Goal: Task Accomplishment & Management: Manage account settings

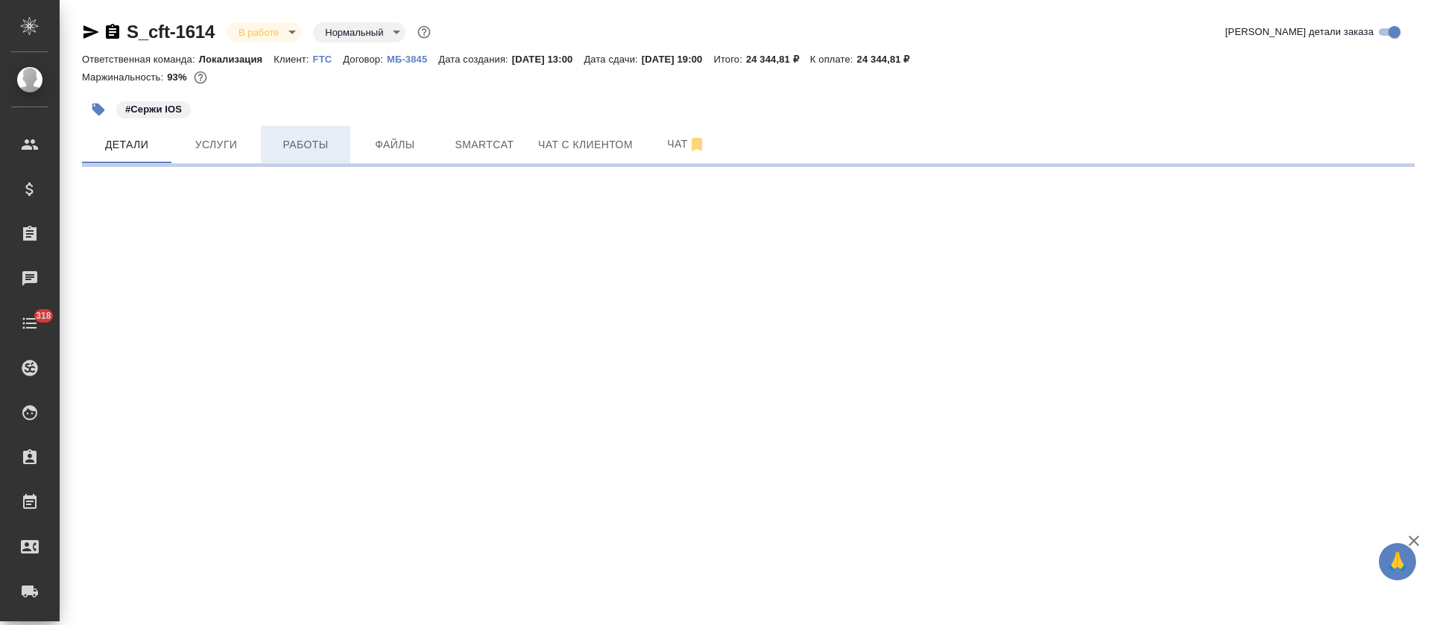
click at [313, 153] on span "Работы" at bounding box center [306, 145] width 72 height 19
select select "RU"
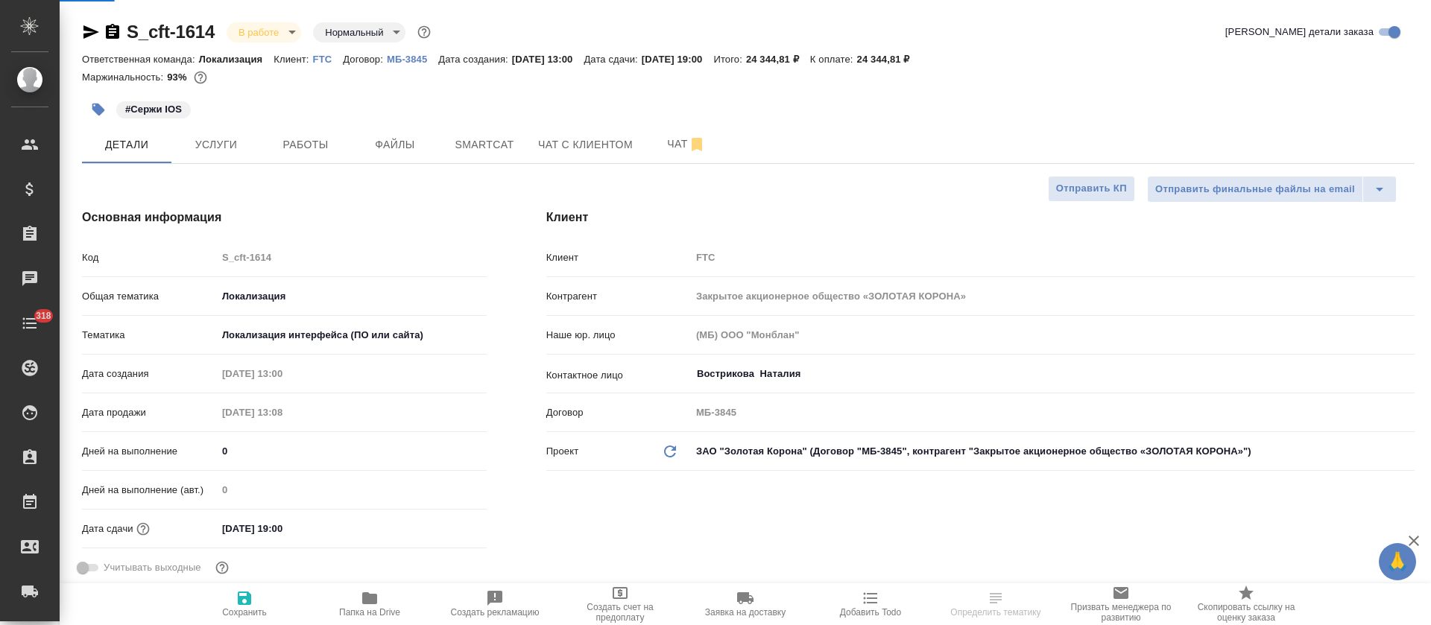
type textarea "x"
type input "[PERSON_NAME]"
type input "Сеитов Павел"
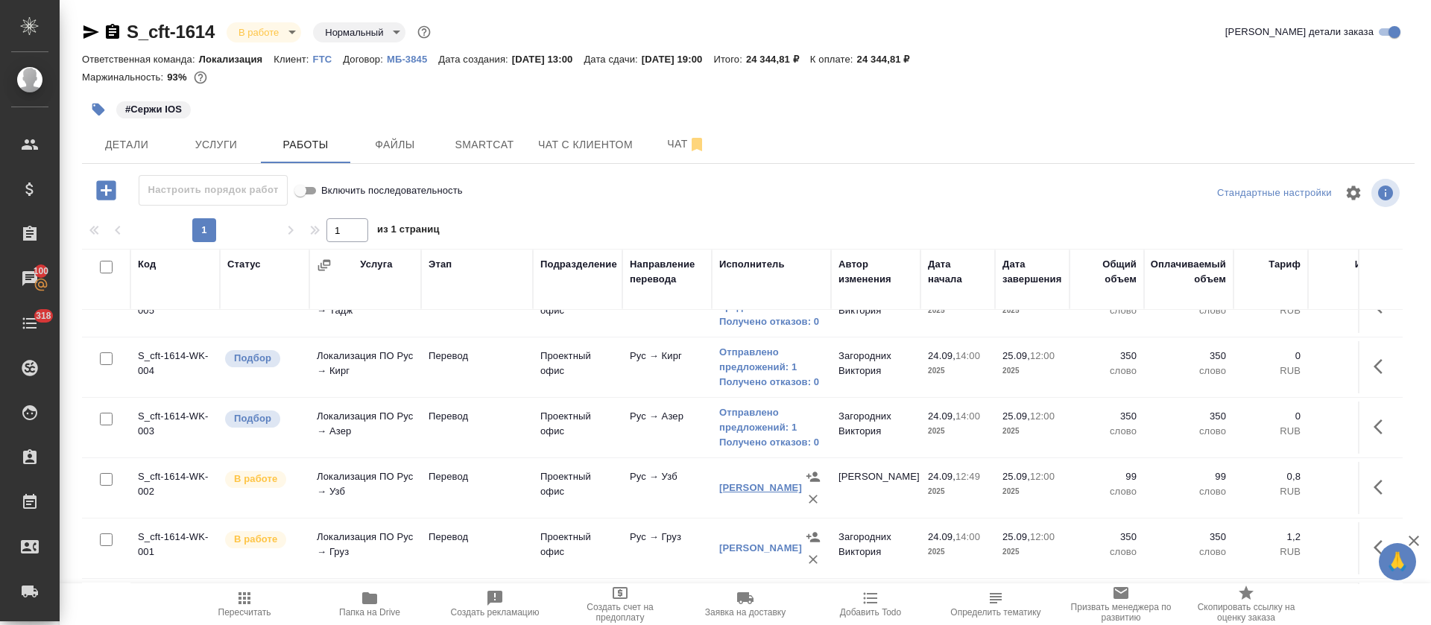
scroll to position [408, 0]
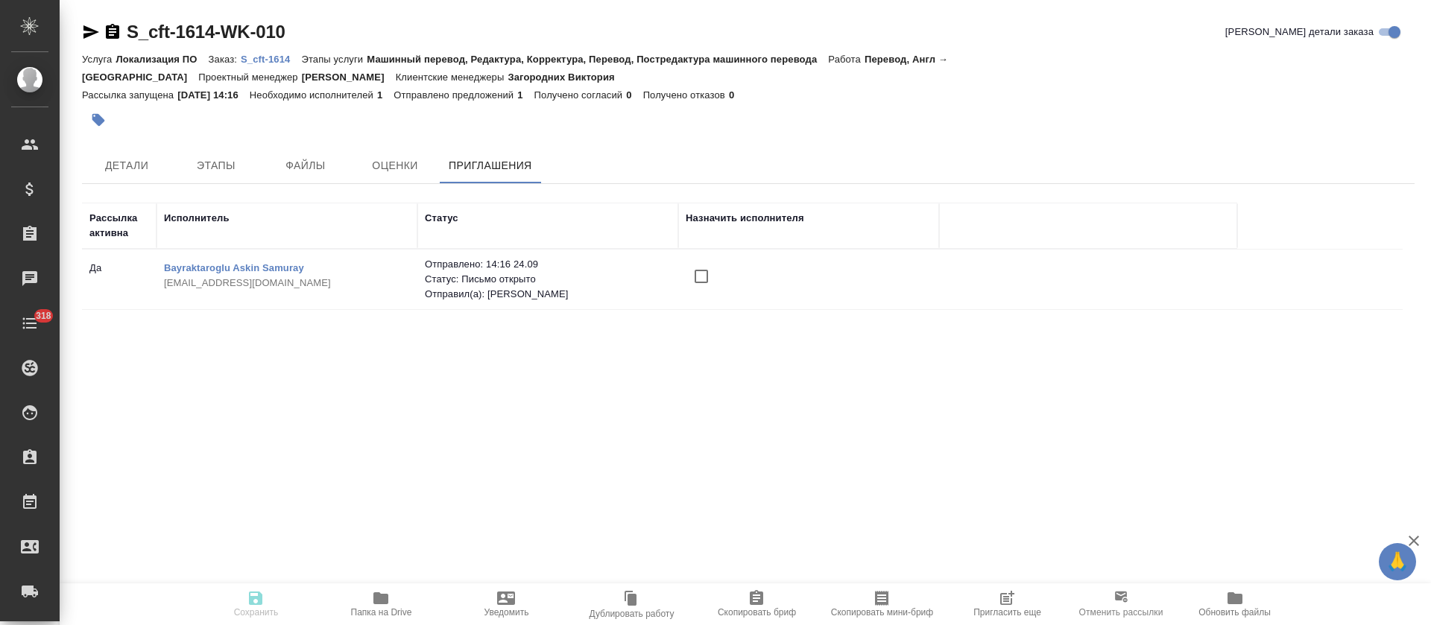
click at [699, 261] on input "checkbox" at bounding box center [701, 276] width 31 height 31
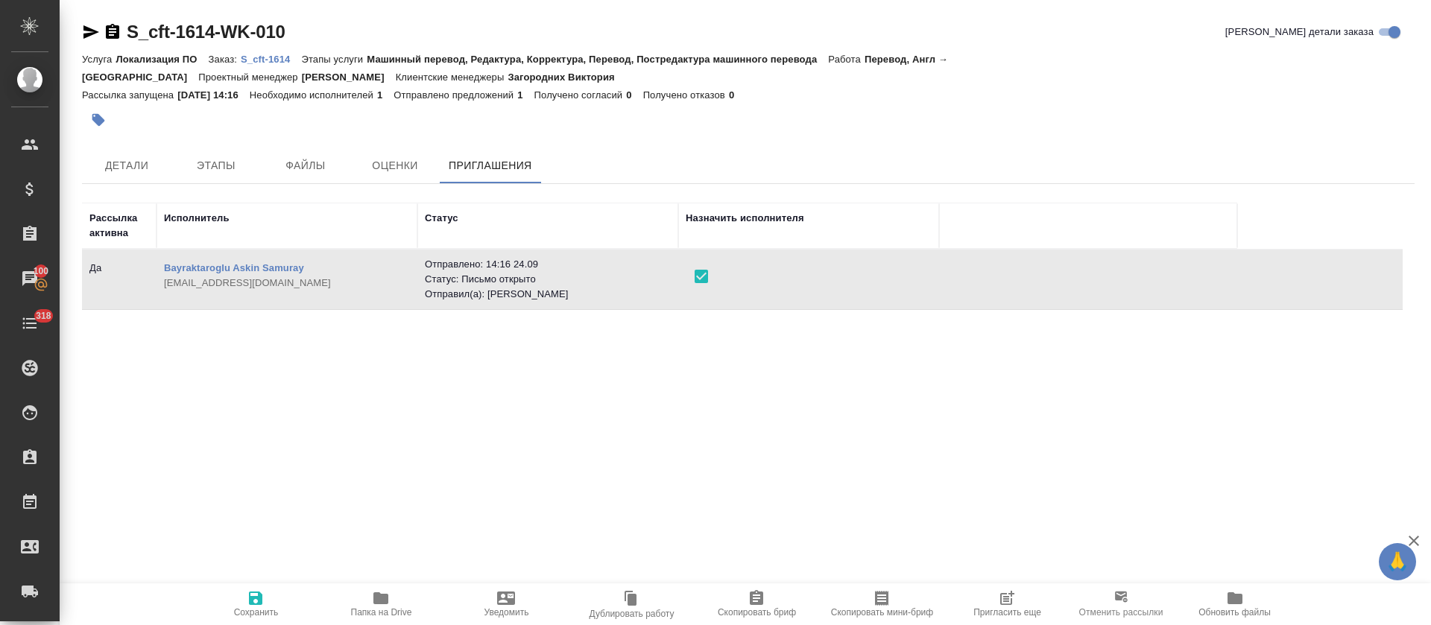
click at [249, 604] on icon "button" at bounding box center [256, 598] width 18 height 18
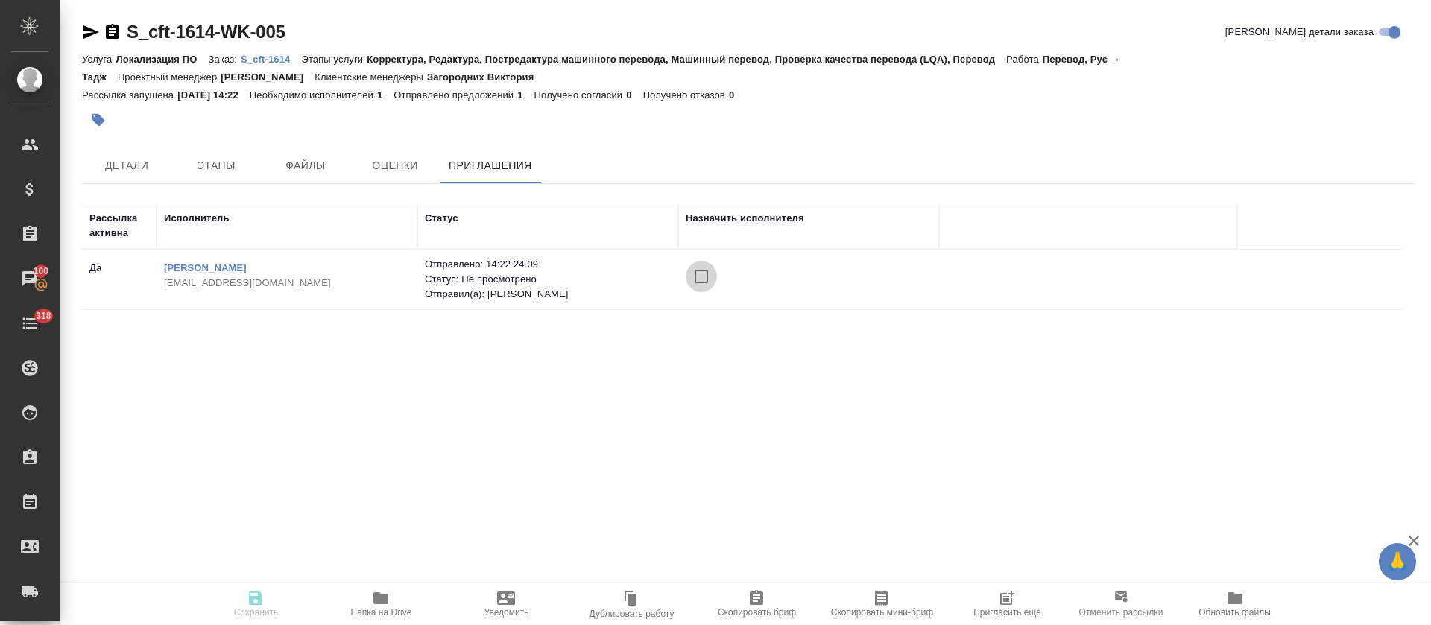
click at [703, 270] on input "checkbox" at bounding box center [701, 276] width 31 height 31
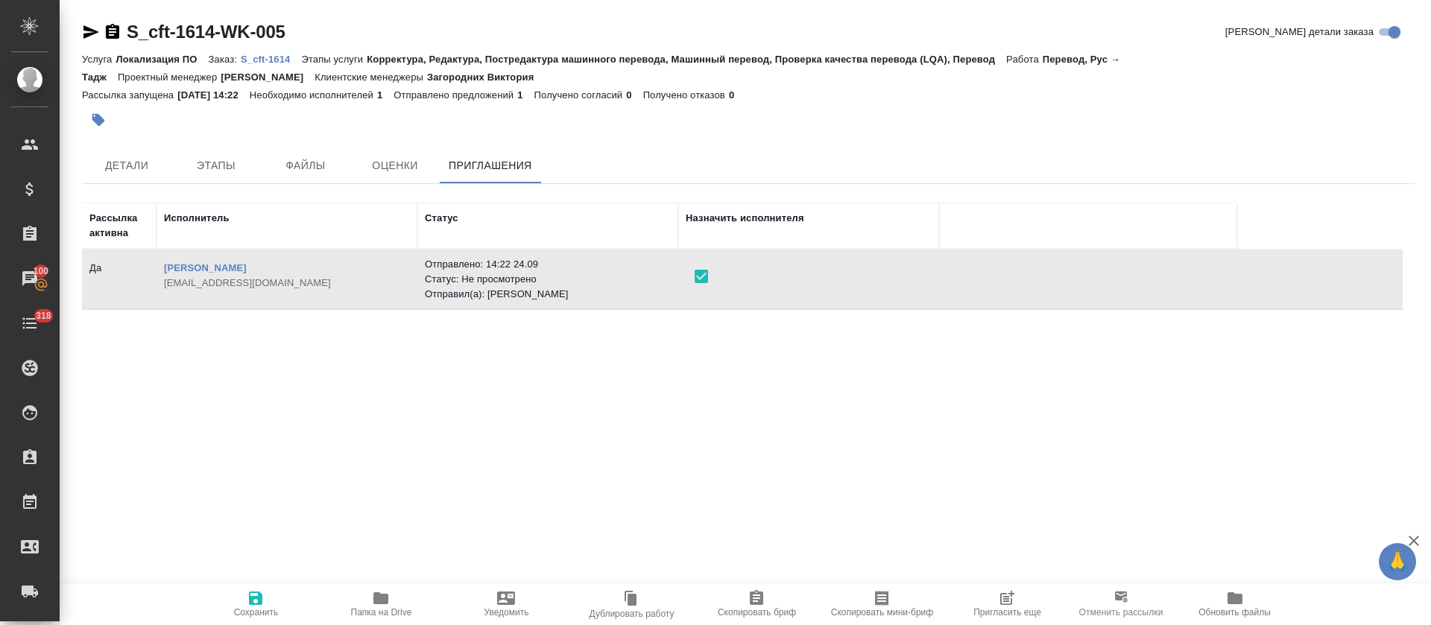
click at [266, 594] on span "Сохранить" at bounding box center [255, 603] width 107 height 28
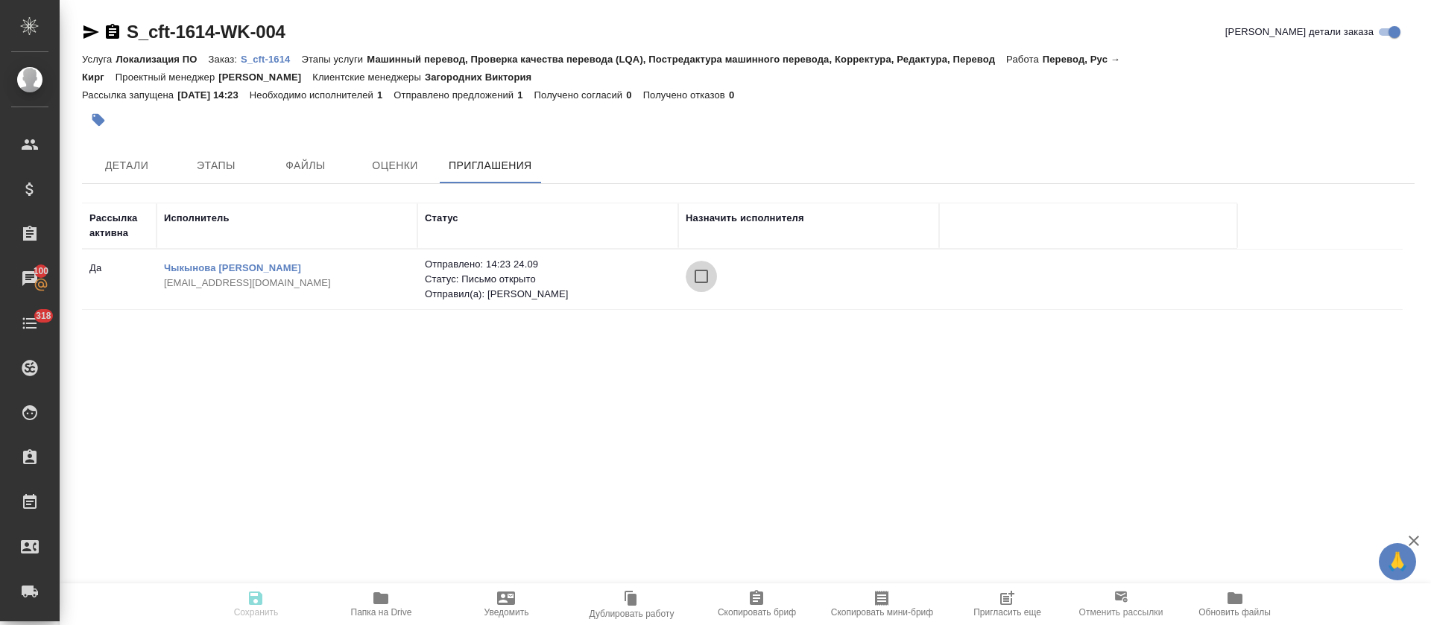
click at [700, 274] on input "checkbox" at bounding box center [701, 276] width 31 height 31
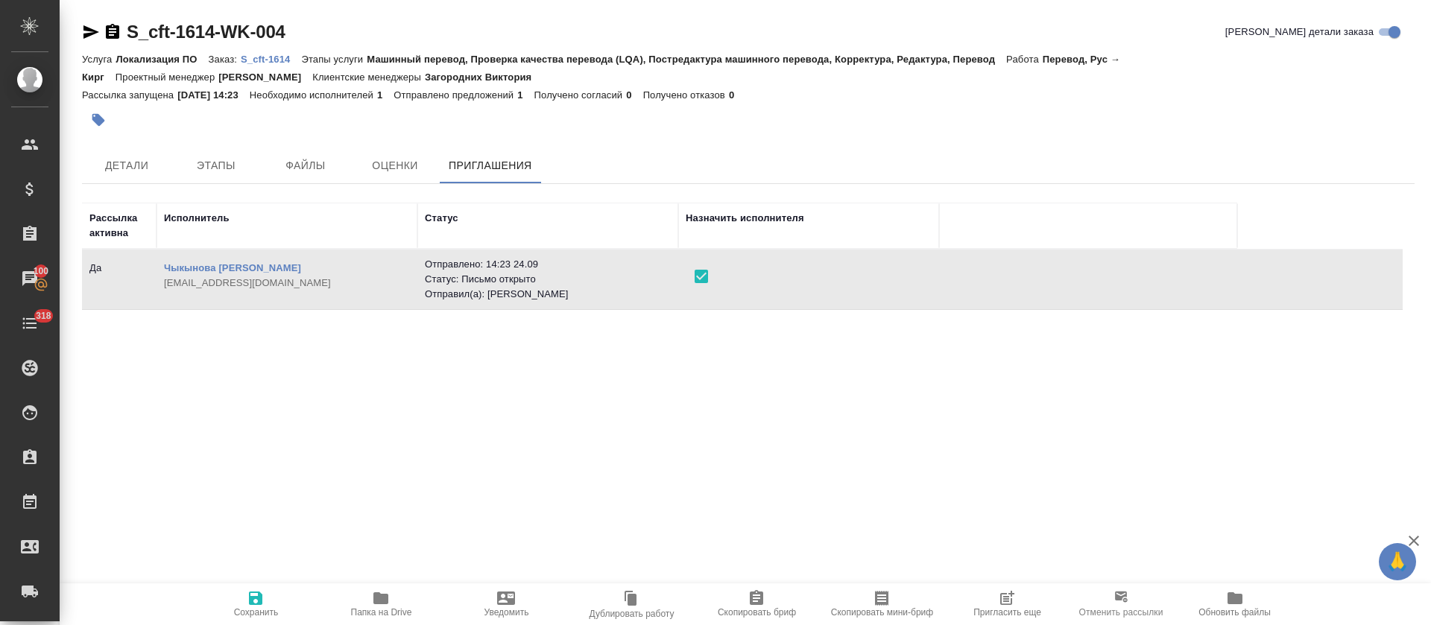
click at [266, 605] on span "Сохранить" at bounding box center [255, 603] width 107 height 28
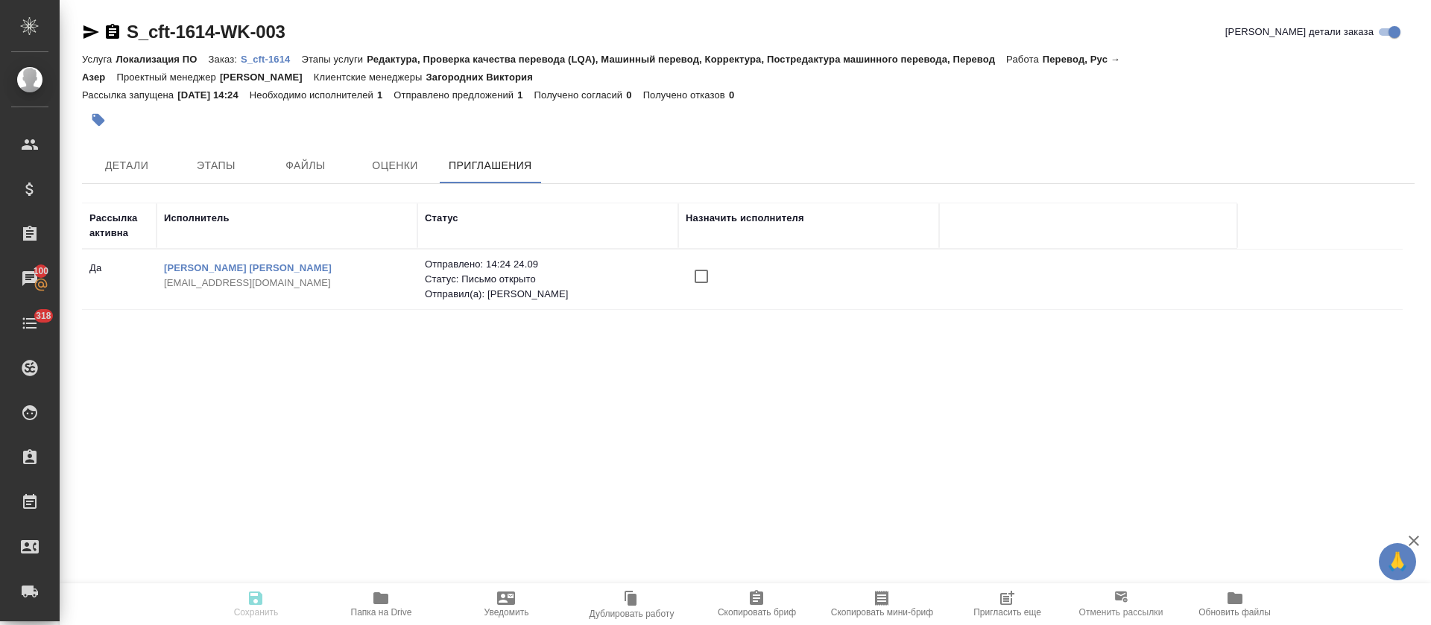
click at [709, 276] on input "checkbox" at bounding box center [701, 276] width 31 height 31
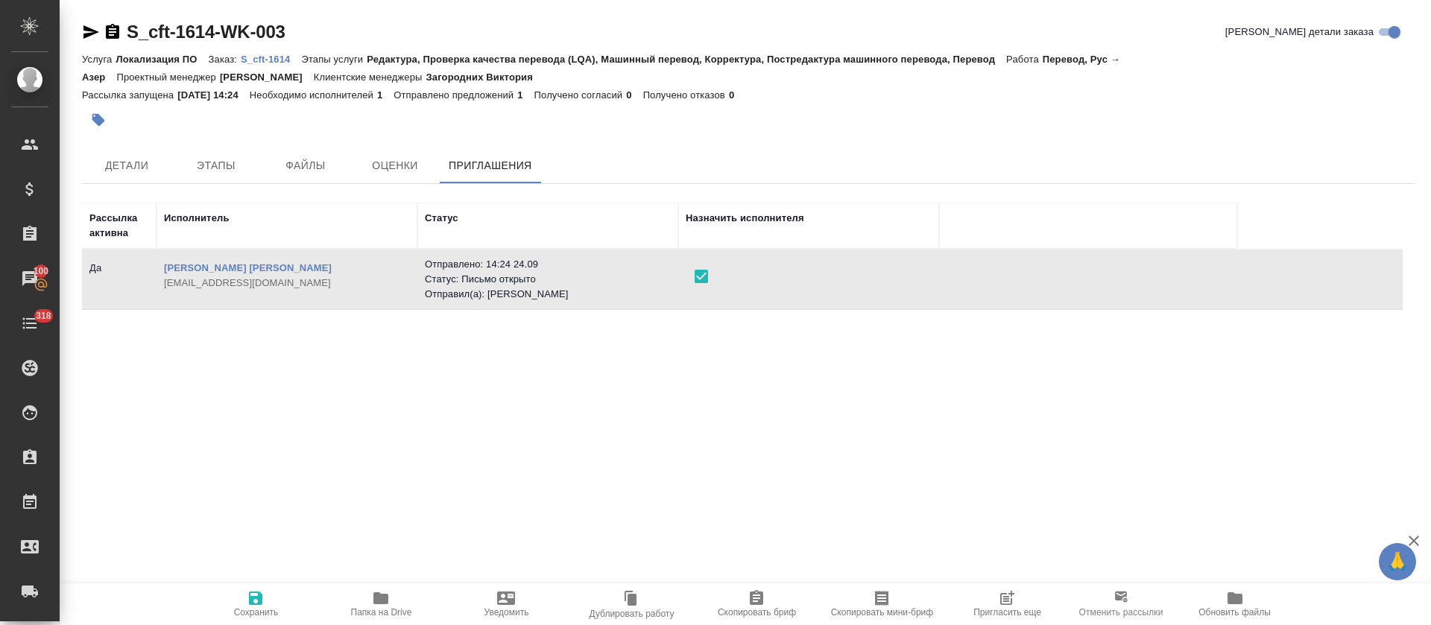
drag, startPoint x: 262, startPoint y: 609, endPoint x: 545, endPoint y: 410, distance: 346.1
click at [262, 610] on span "Сохранить" at bounding box center [256, 612] width 45 height 10
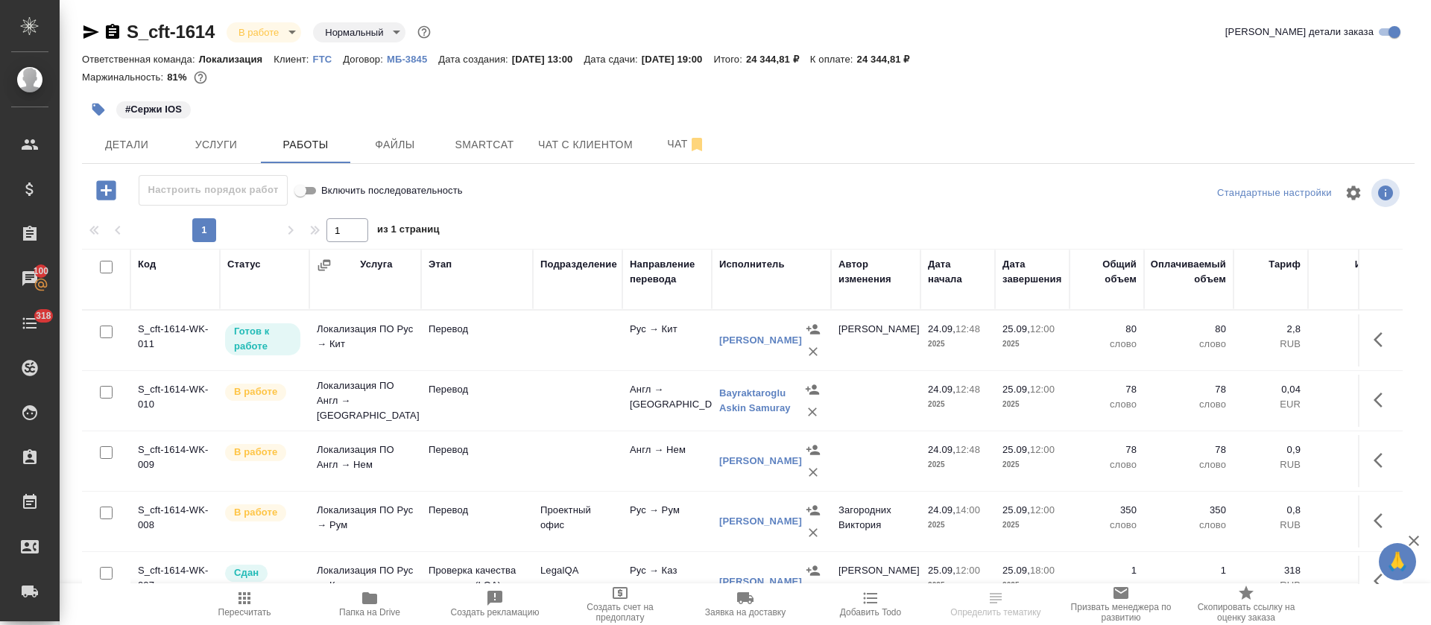
click at [101, 262] on input "checkbox" at bounding box center [106, 267] width 13 height 13
checkbox input "true"
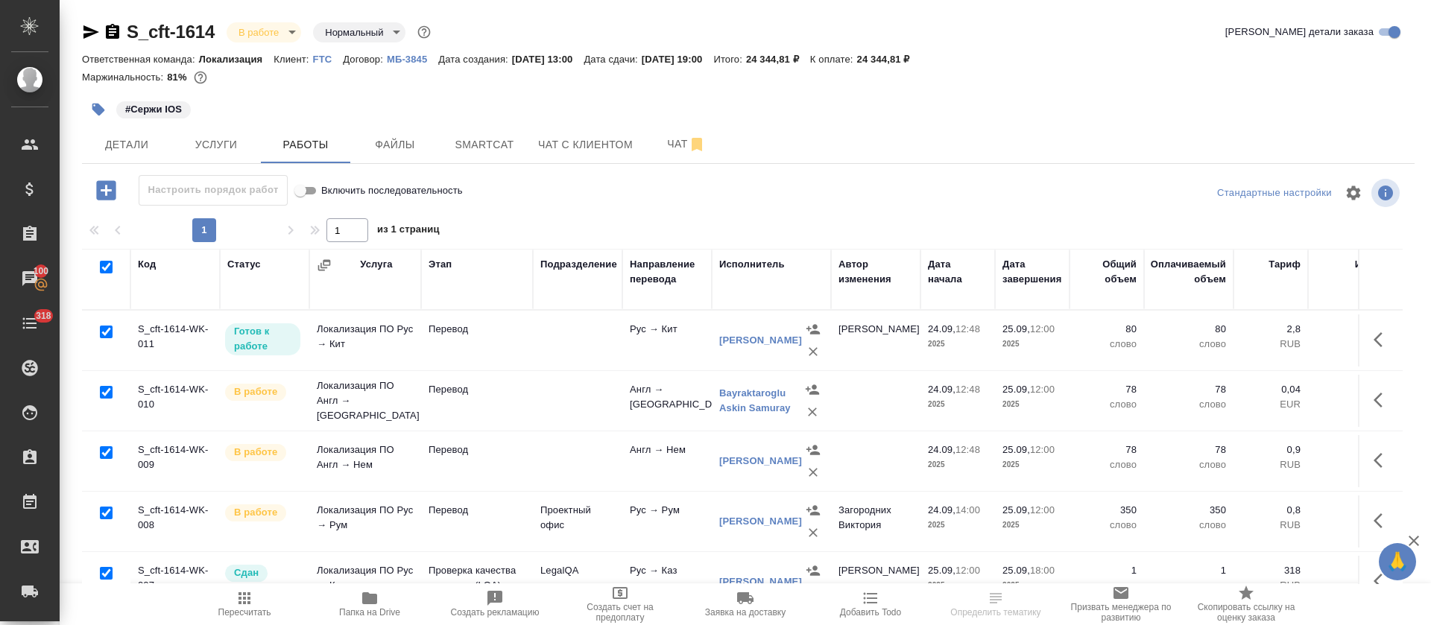
checkbox input "true"
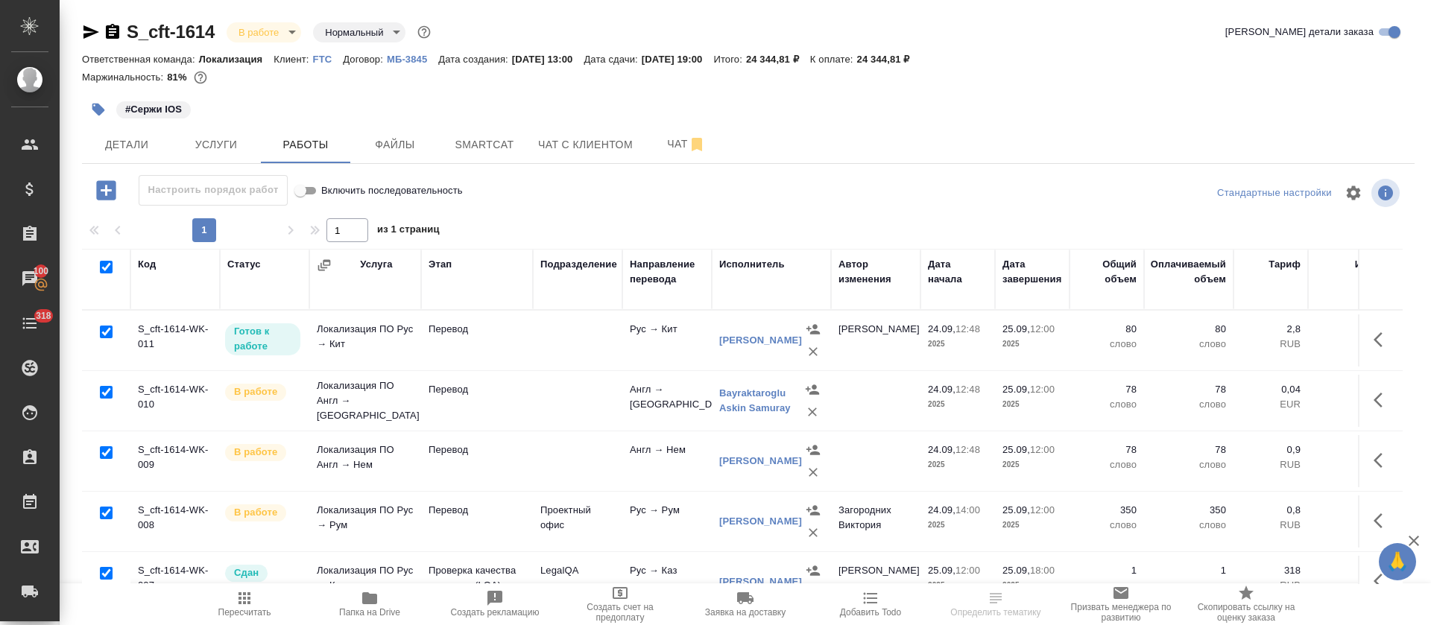
checkbox input "true"
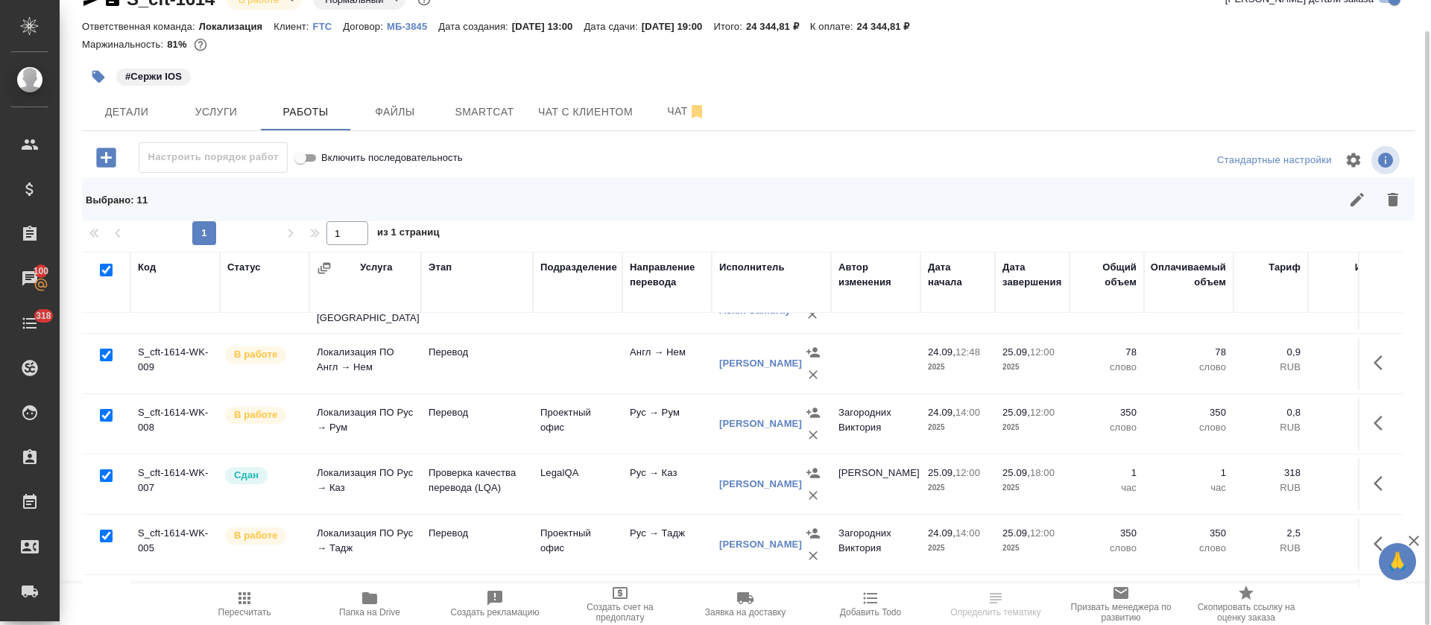
scroll to position [224, 0]
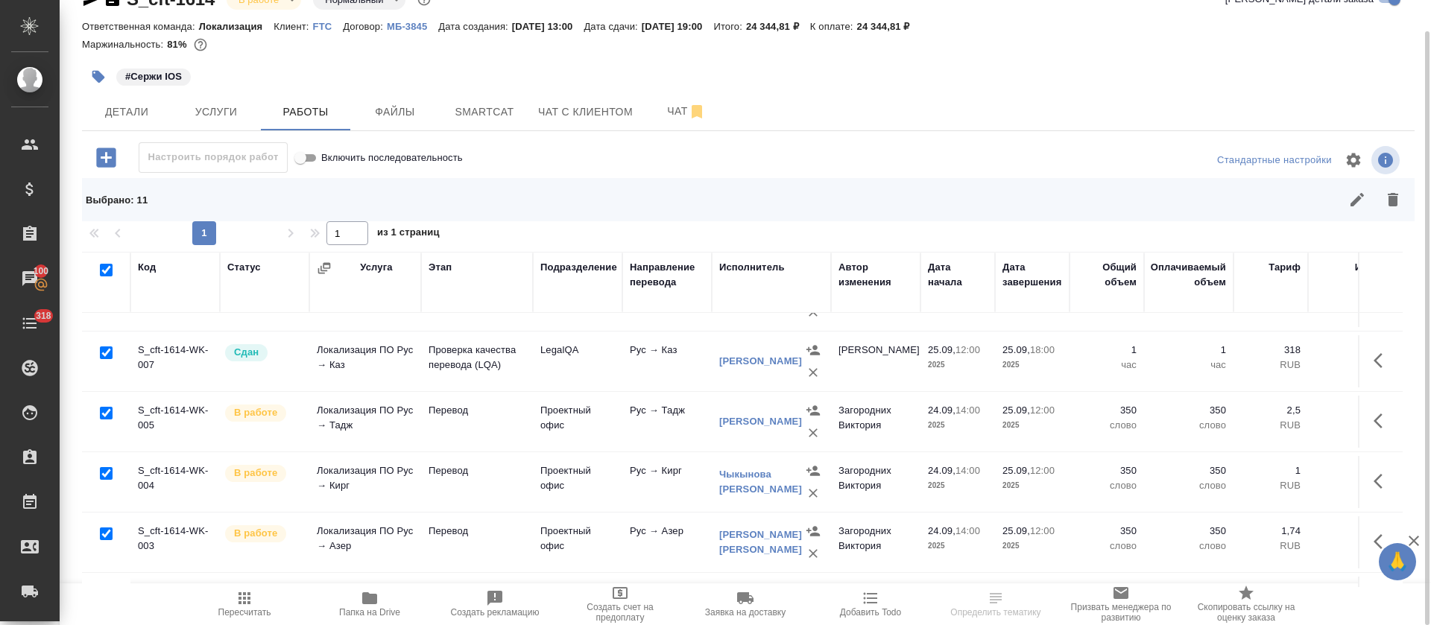
click at [108, 355] on input "checkbox" at bounding box center [106, 352] width 13 height 13
checkbox input "false"
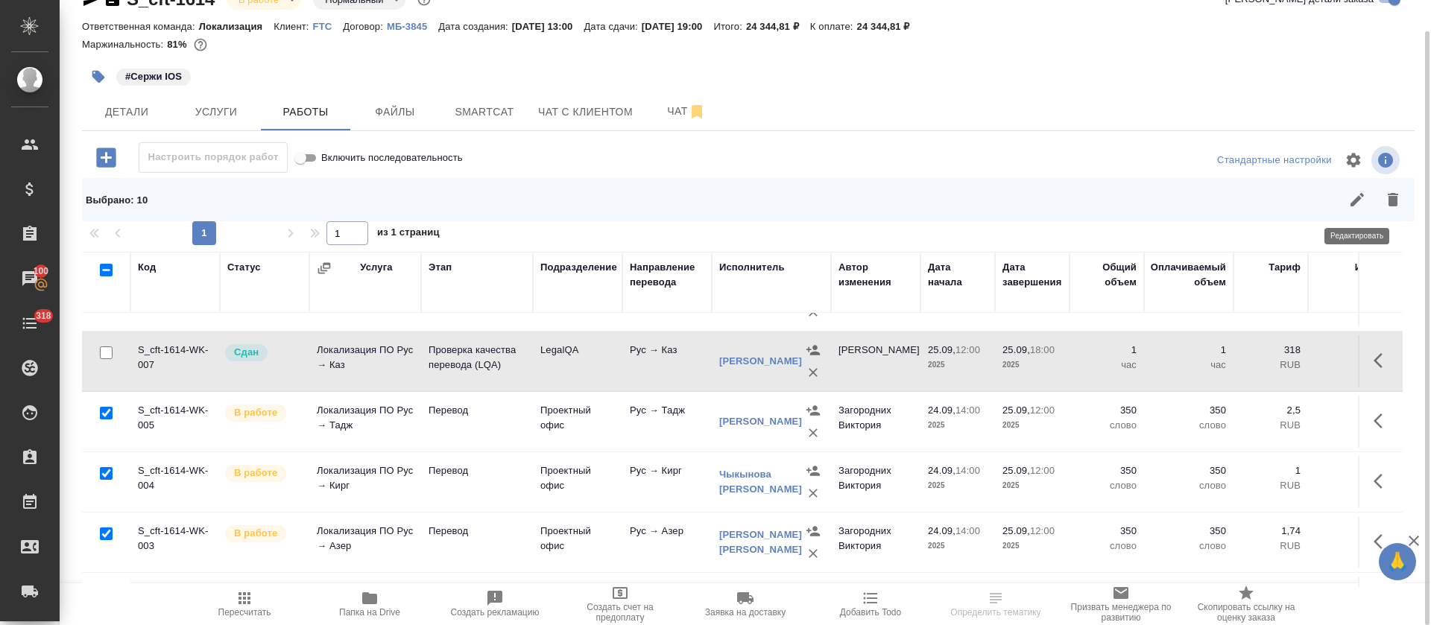
click at [1348, 205] on icon "button" at bounding box center [1357, 200] width 18 height 18
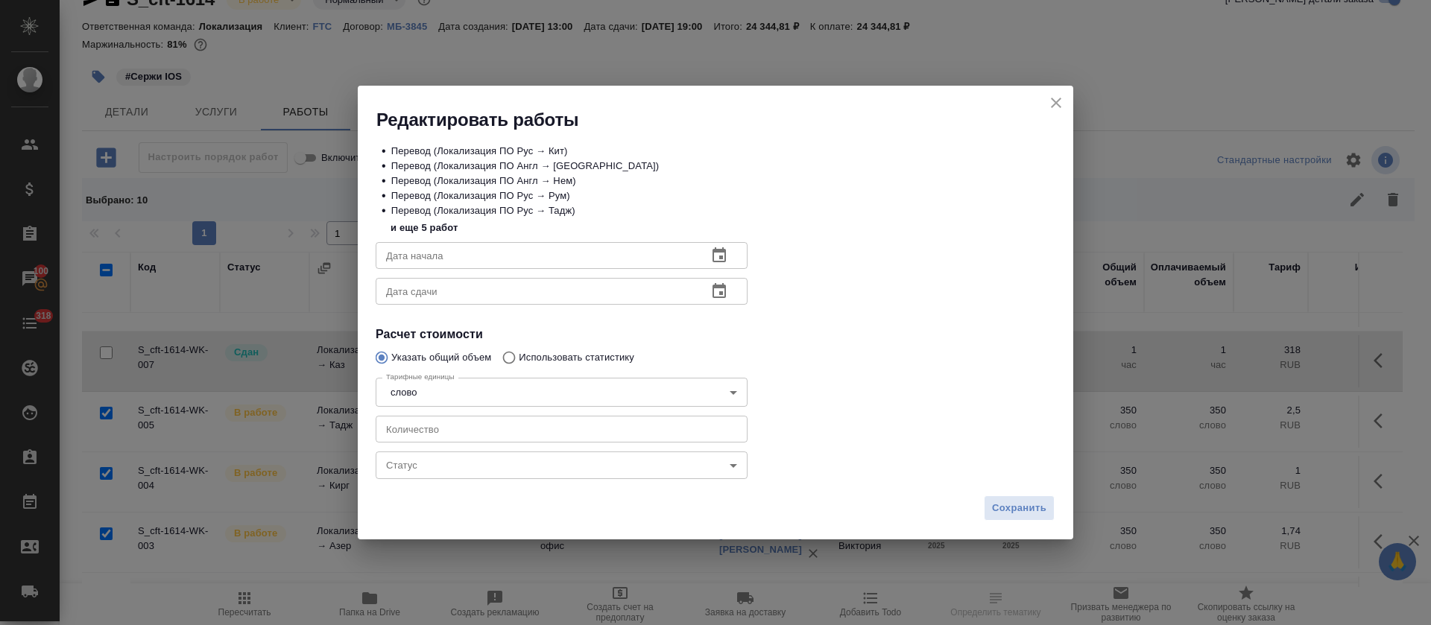
click at [496, 464] on body "🙏 .cls-1 fill:#fff; AWATERA Tretyakova Olga Клиенты Спецификации Заказы 100 Чат…" at bounding box center [715, 312] width 1431 height 625
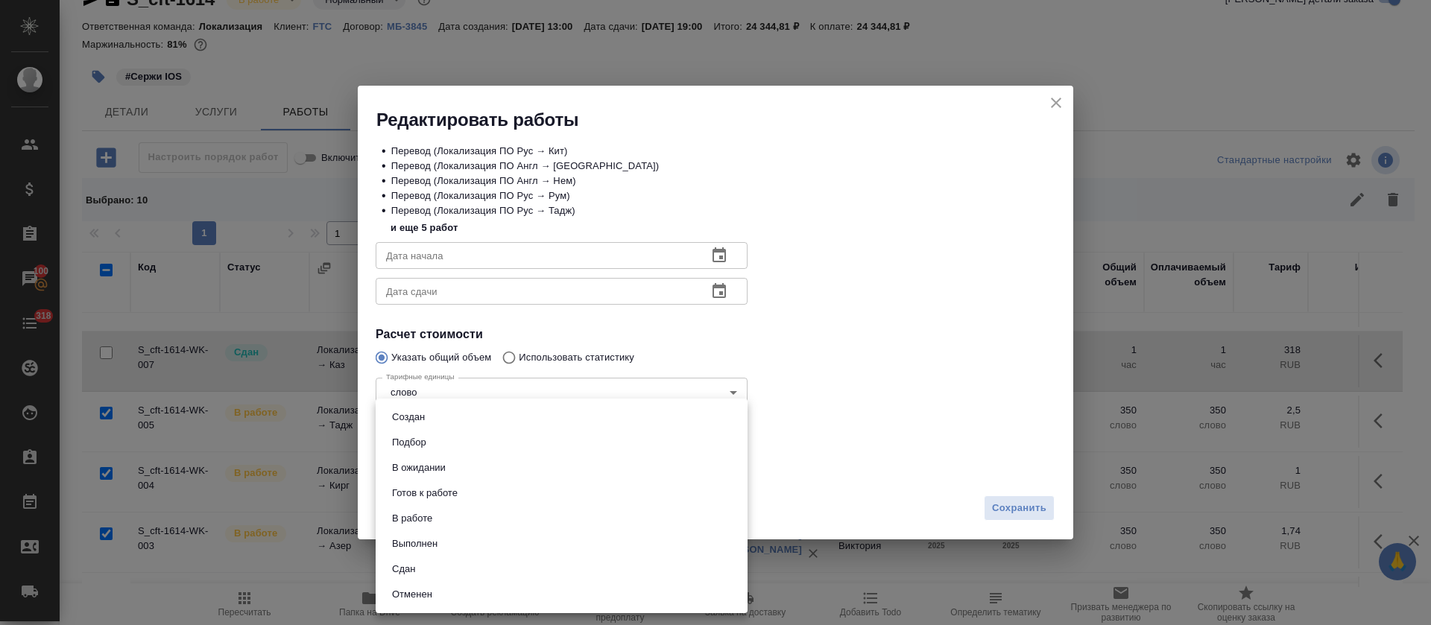
click at [421, 566] on li "Сдан" at bounding box center [562, 569] width 372 height 25
type input "closed"
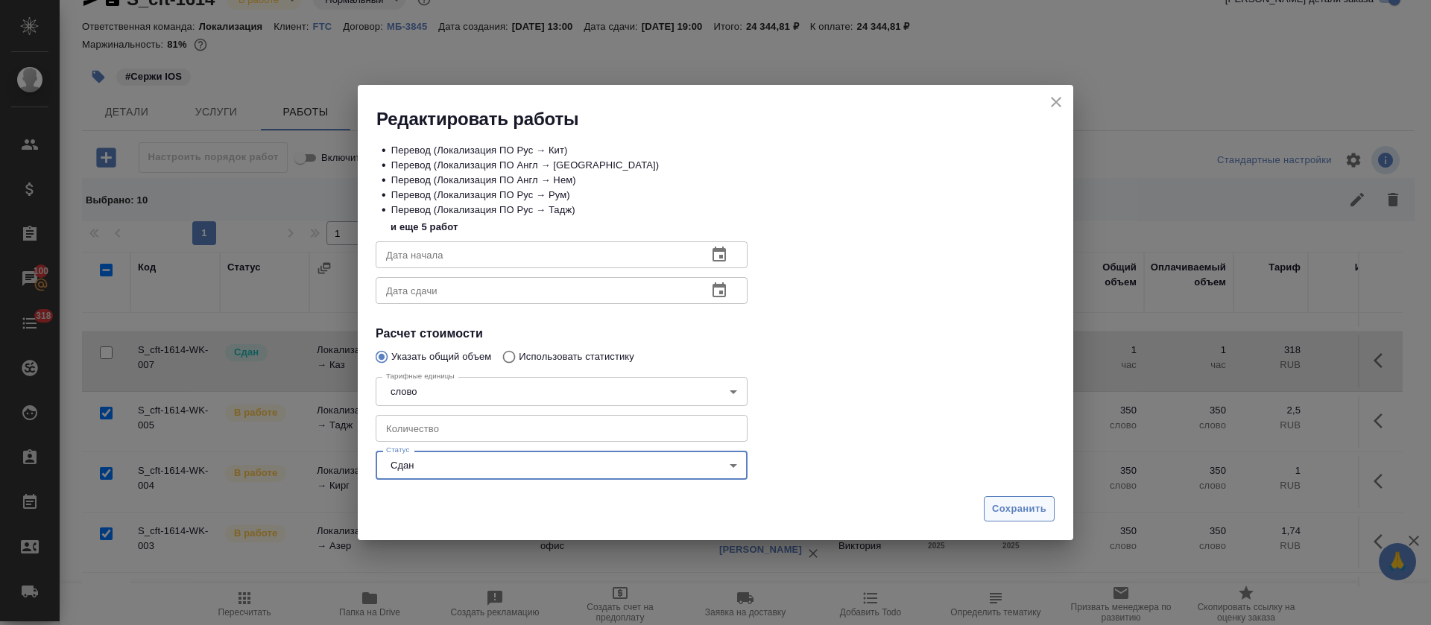
click at [1016, 506] on span "Сохранить" at bounding box center [1019, 509] width 54 height 17
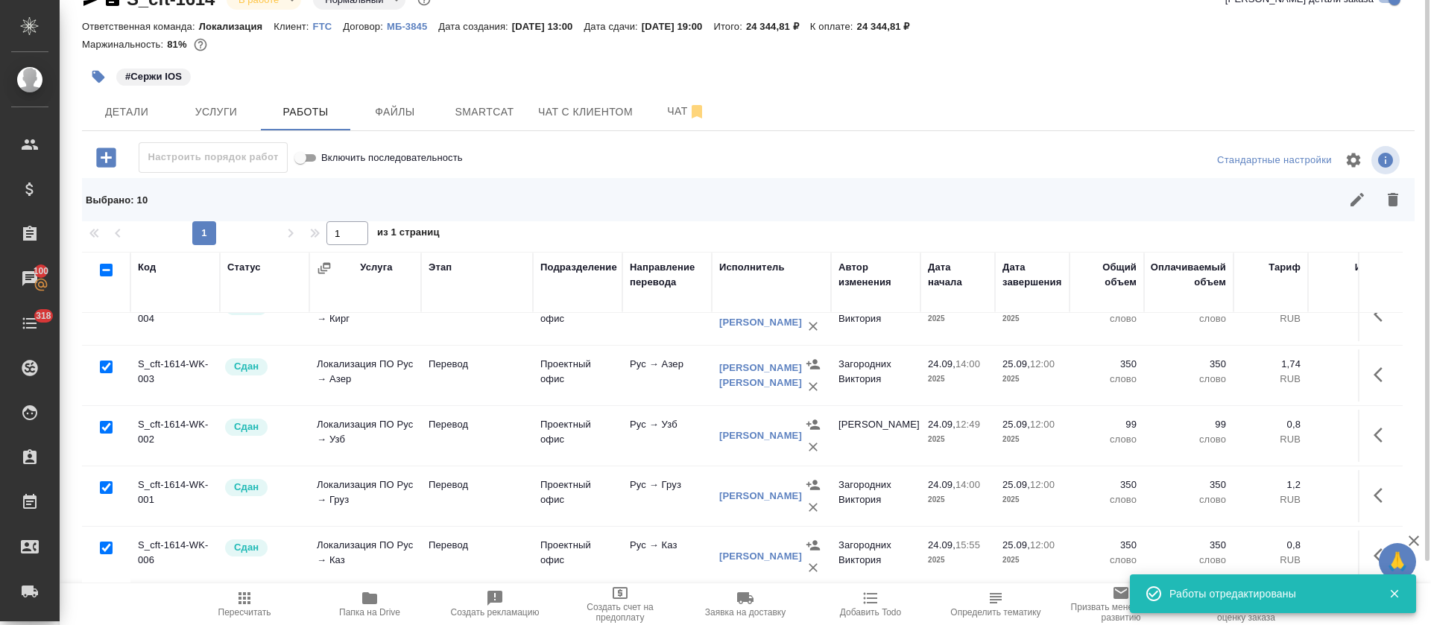
scroll to position [0, 0]
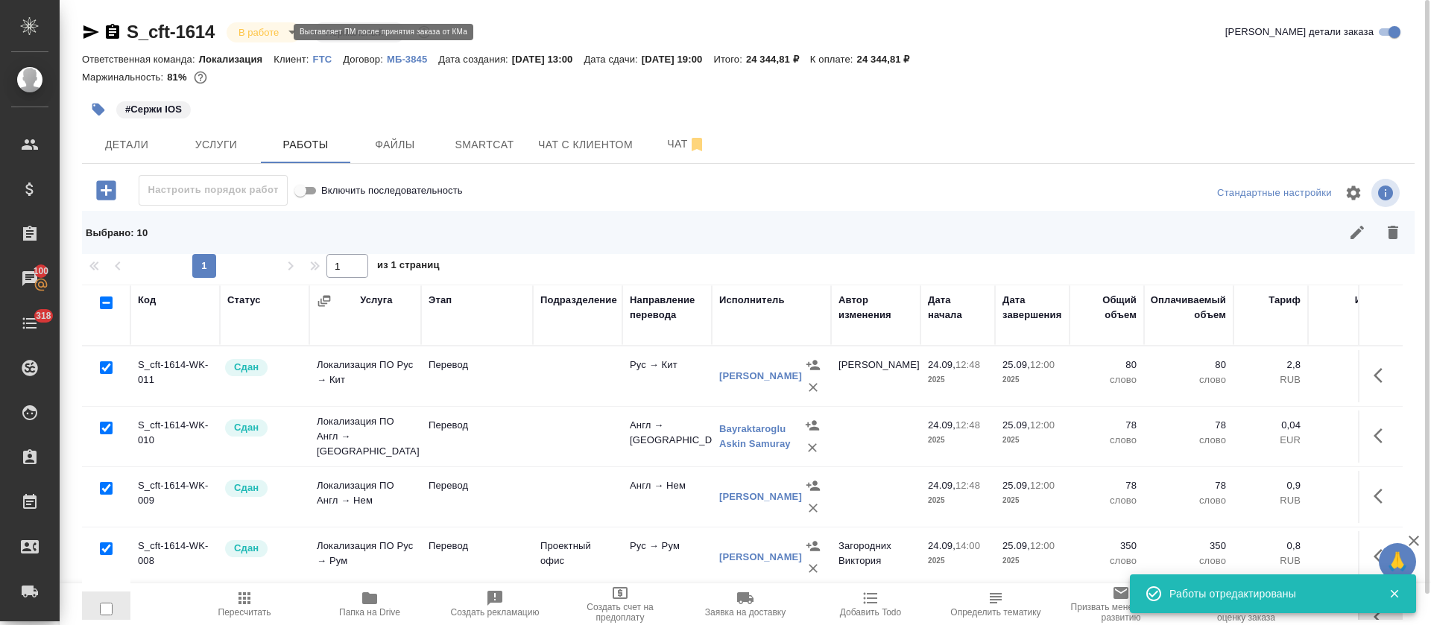
click at [272, 34] on body "🙏 .cls-1 fill:#fff; AWATERA Tretyakova Olga Клиенты Спецификации Заказы 100 Чат…" at bounding box center [715, 312] width 1431 height 625
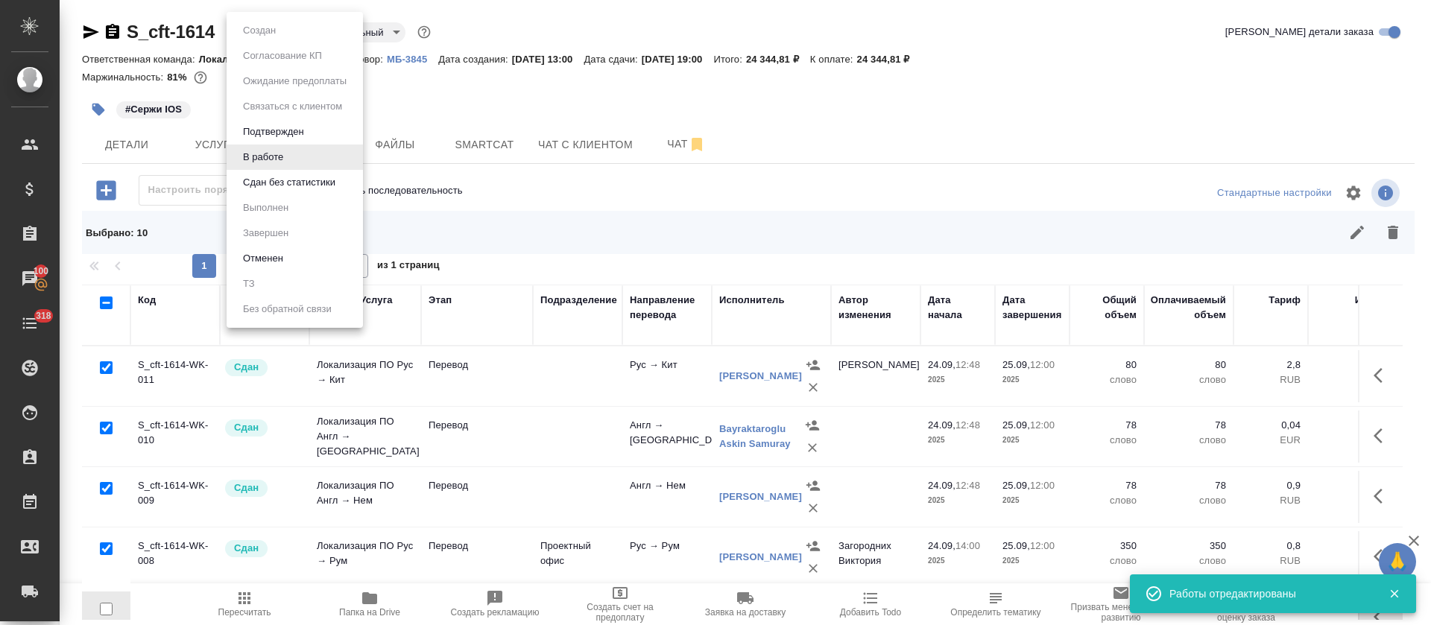
click at [306, 191] on li "Сдан без статистики" at bounding box center [295, 182] width 136 height 25
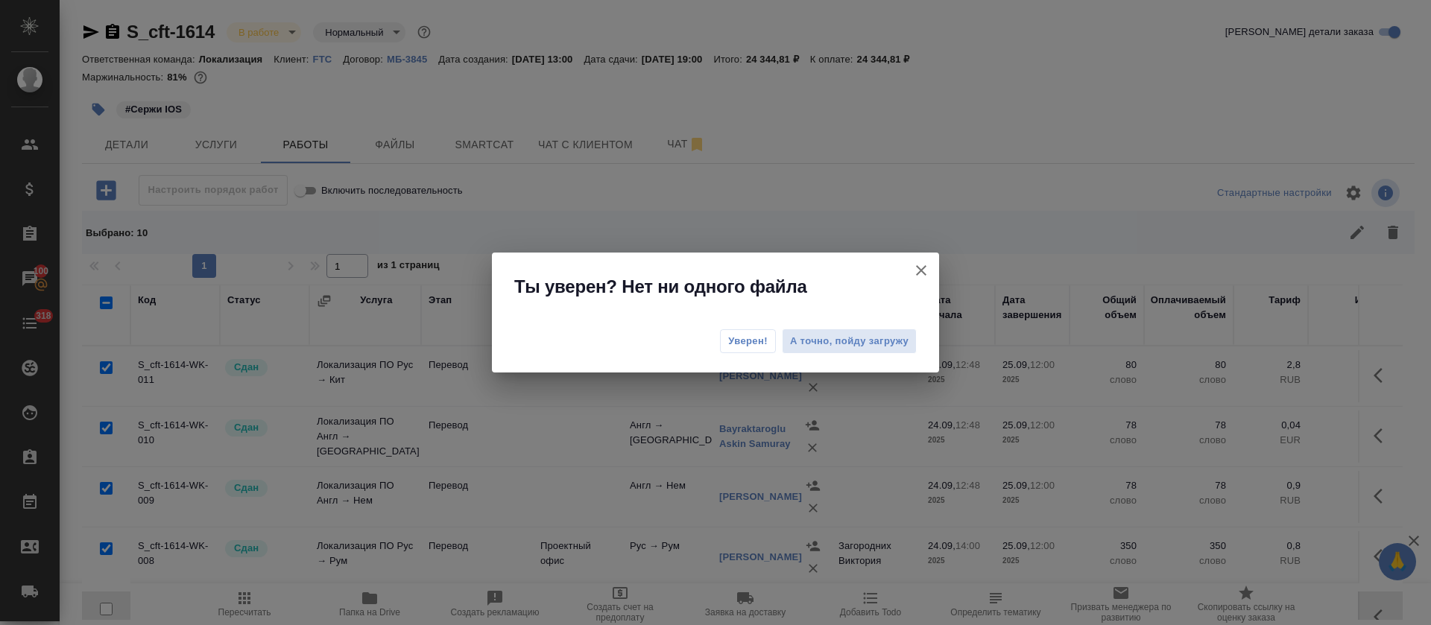
click at [745, 355] on div "Уверен! А точно, пойду загружу" at bounding box center [715, 344] width 447 height 60
click at [744, 348] on span "Уверен!" at bounding box center [747, 341] width 39 height 15
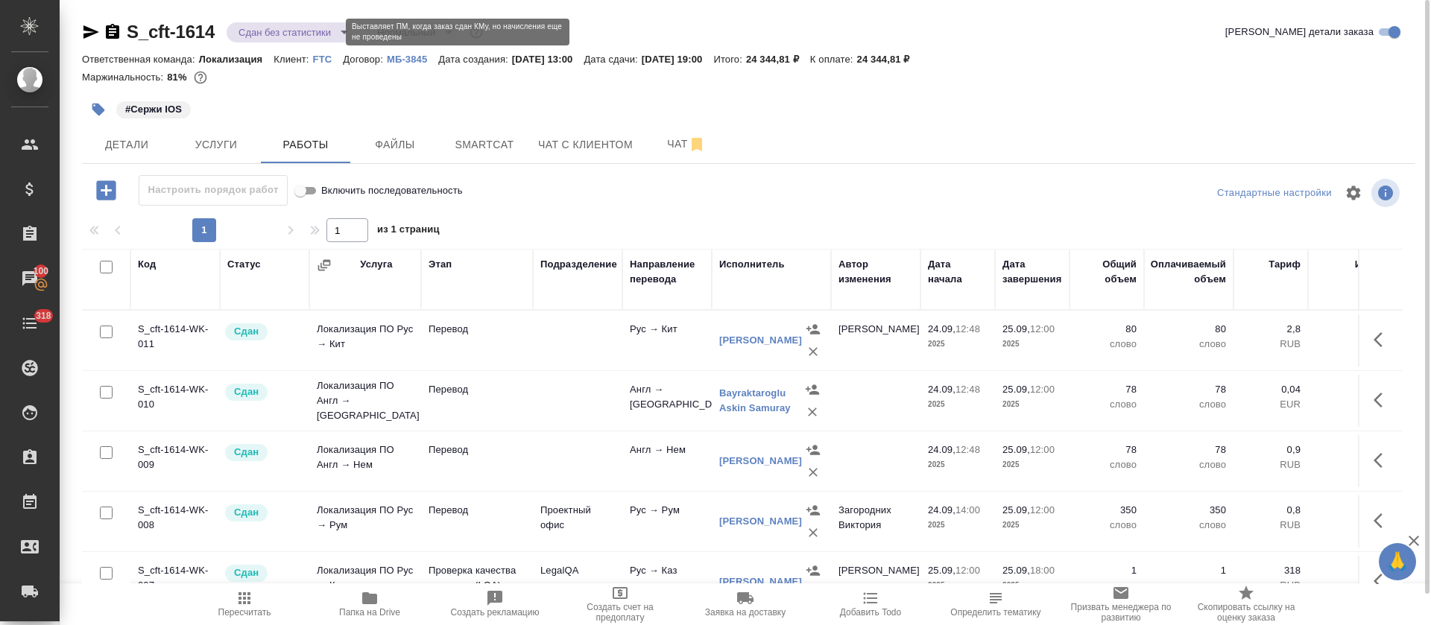
click at [334, 34] on body "🙏 .cls-1 fill:#fff; AWATERA Tretyakova Olga Клиенты Спецификации Заказы 100 Чат…" at bounding box center [715, 312] width 1431 height 625
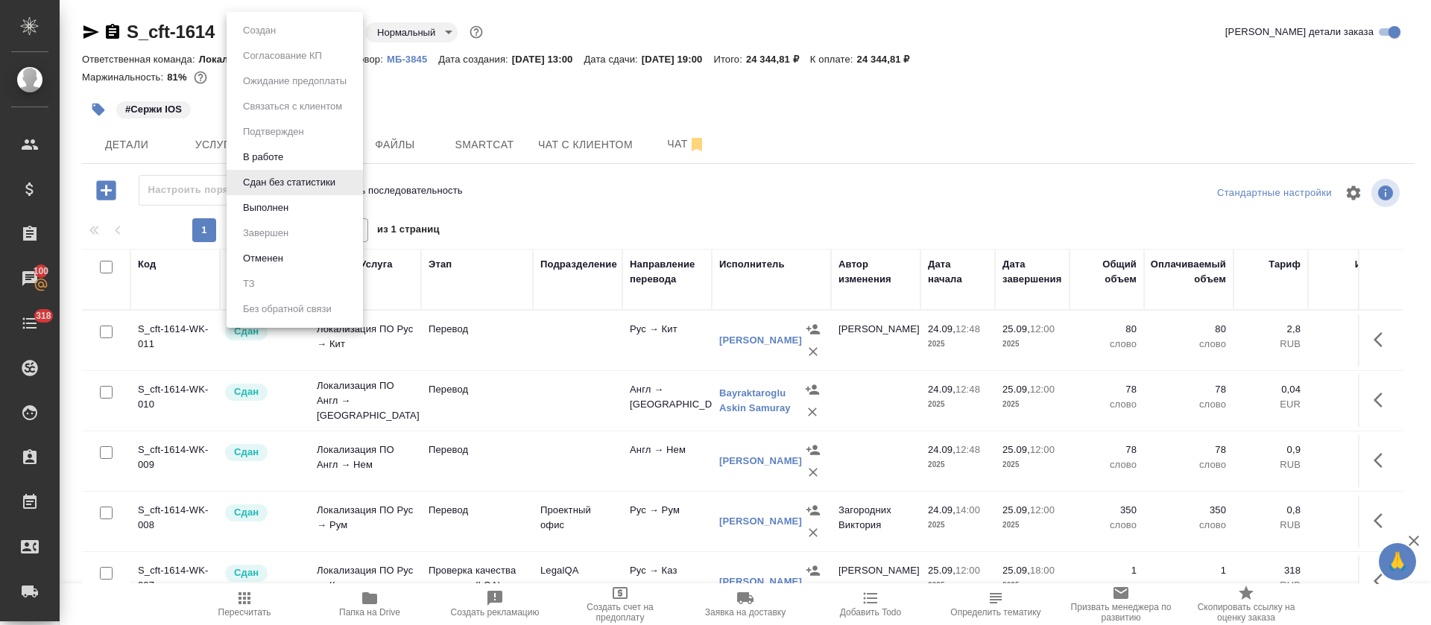
click at [276, 217] on li "Выполнен" at bounding box center [295, 207] width 136 height 25
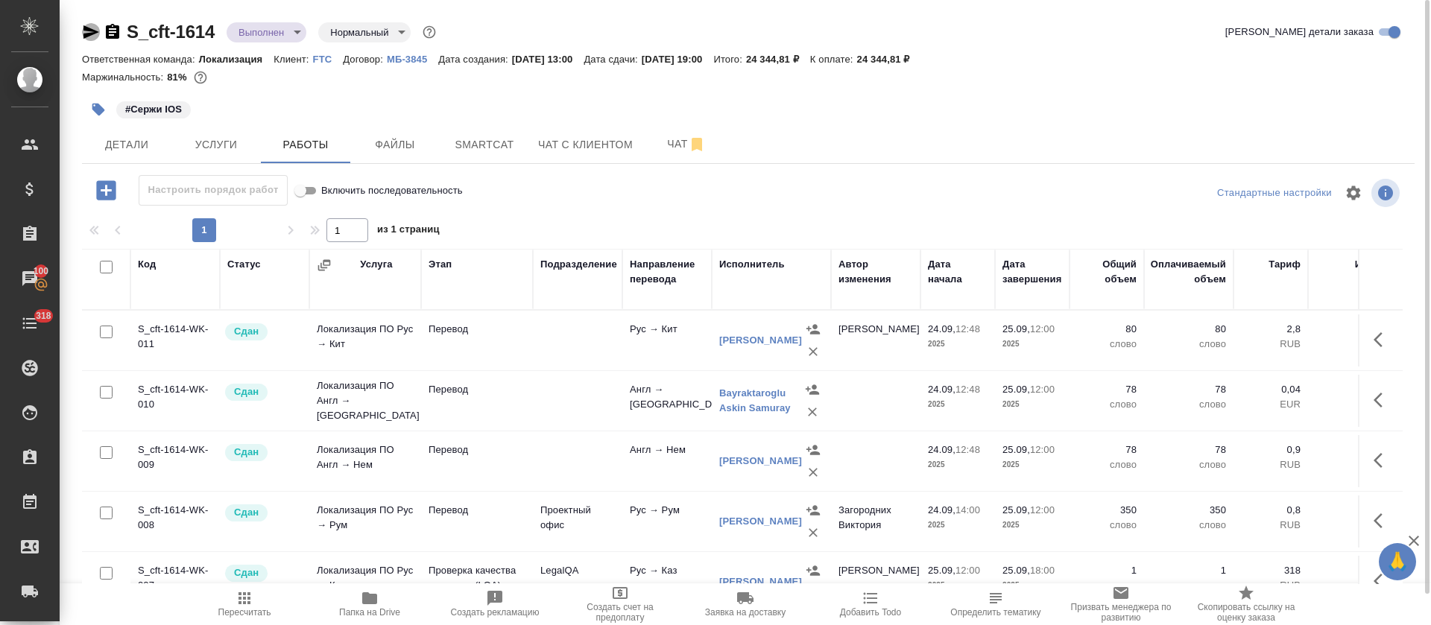
click at [96, 31] on icon "button" at bounding box center [91, 31] width 16 height 13
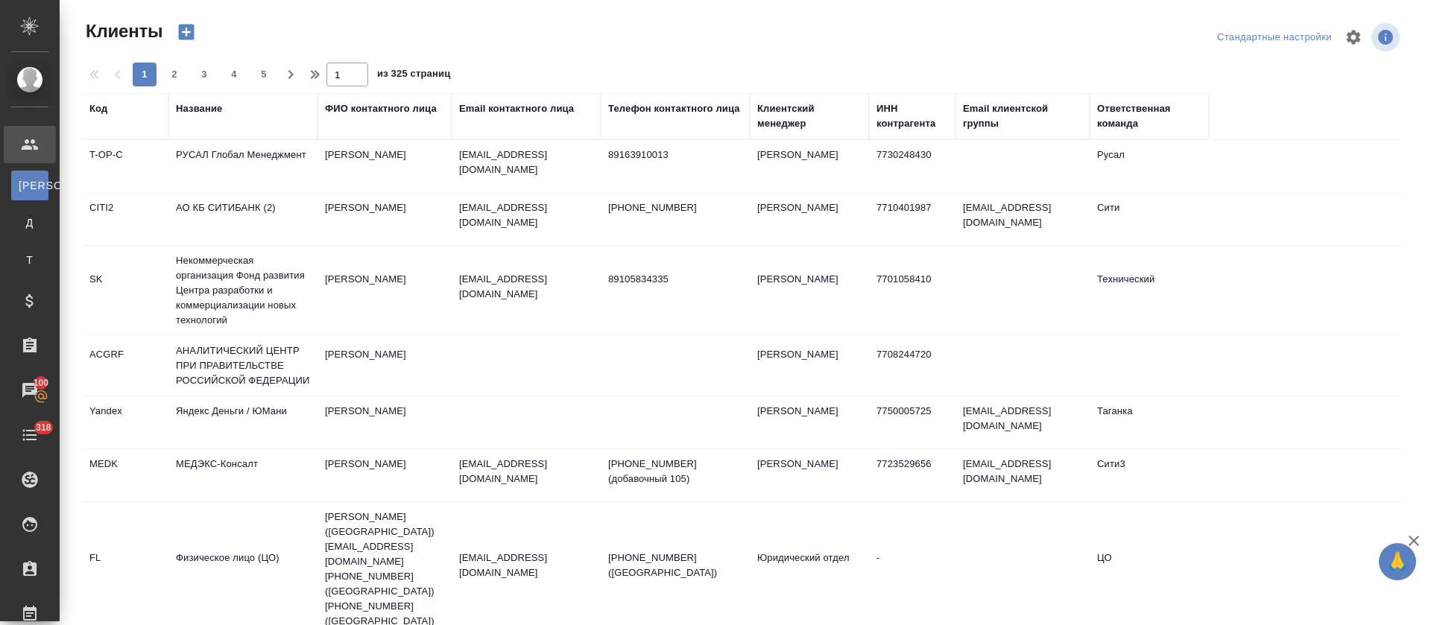
select select "RU"
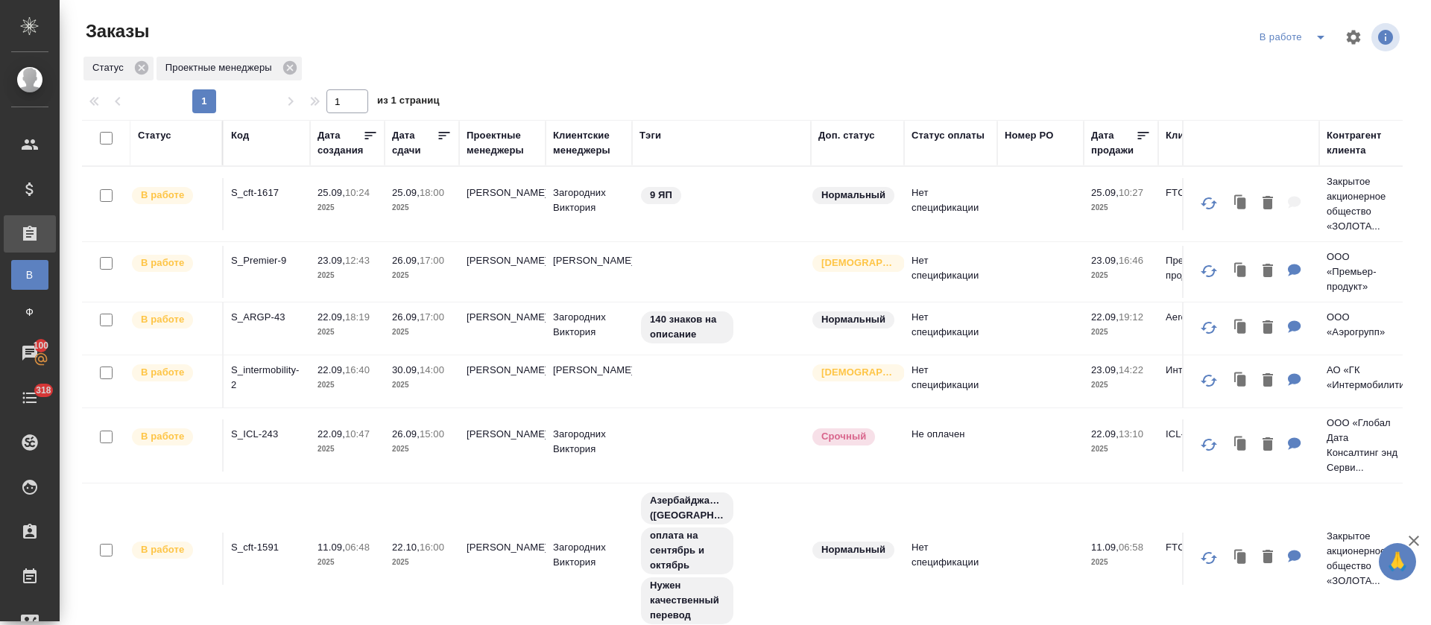
click at [1309, 43] on span "split button" at bounding box center [1320, 37] width 22 height 18
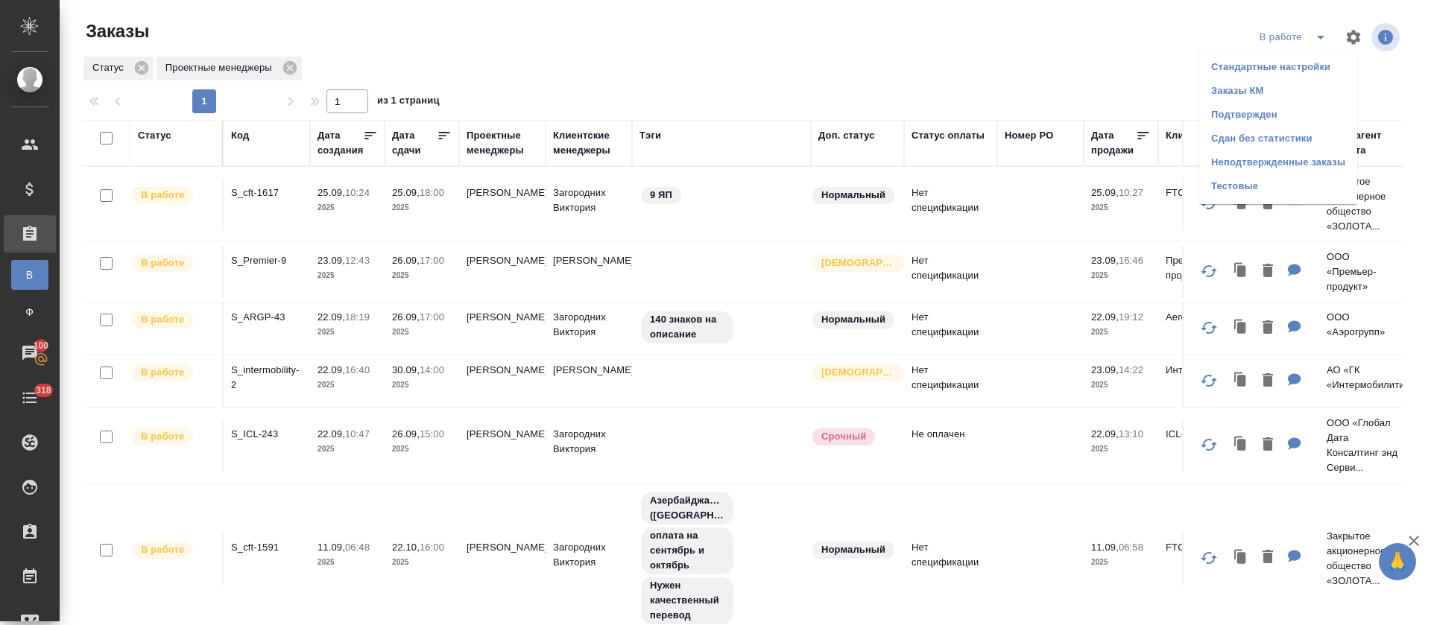
click at [1293, 105] on li "Подтвержден" at bounding box center [1278, 115] width 158 height 24
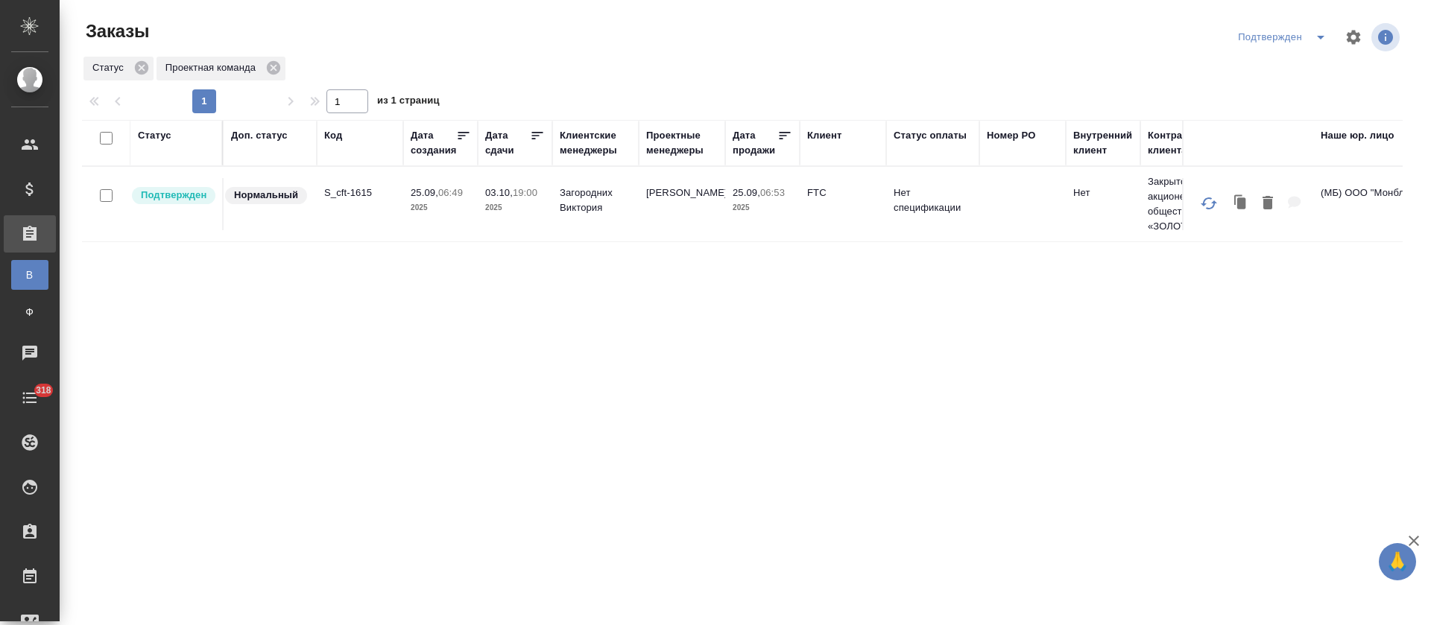
click at [1322, 38] on icon "split button" at bounding box center [1320, 37] width 18 height 18
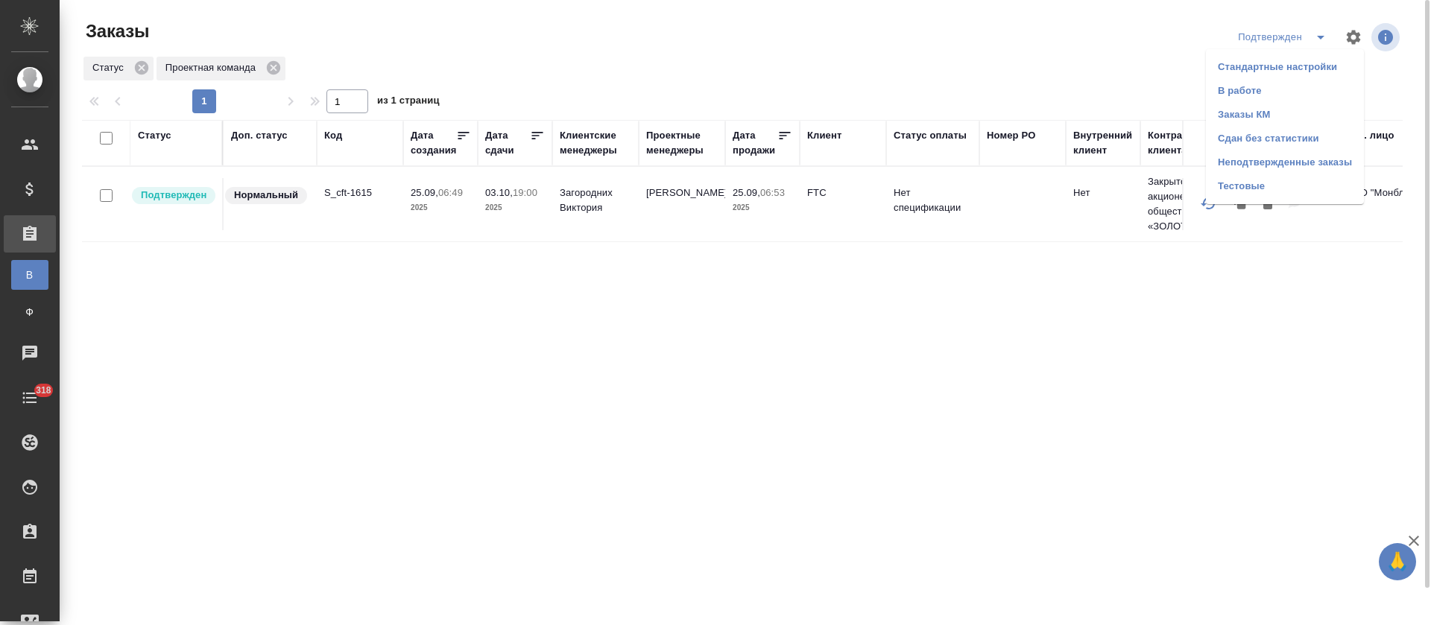
click at [1310, 79] on li "В работе" at bounding box center [1285, 91] width 158 height 24
